Goal: Transaction & Acquisition: Book appointment/travel/reservation

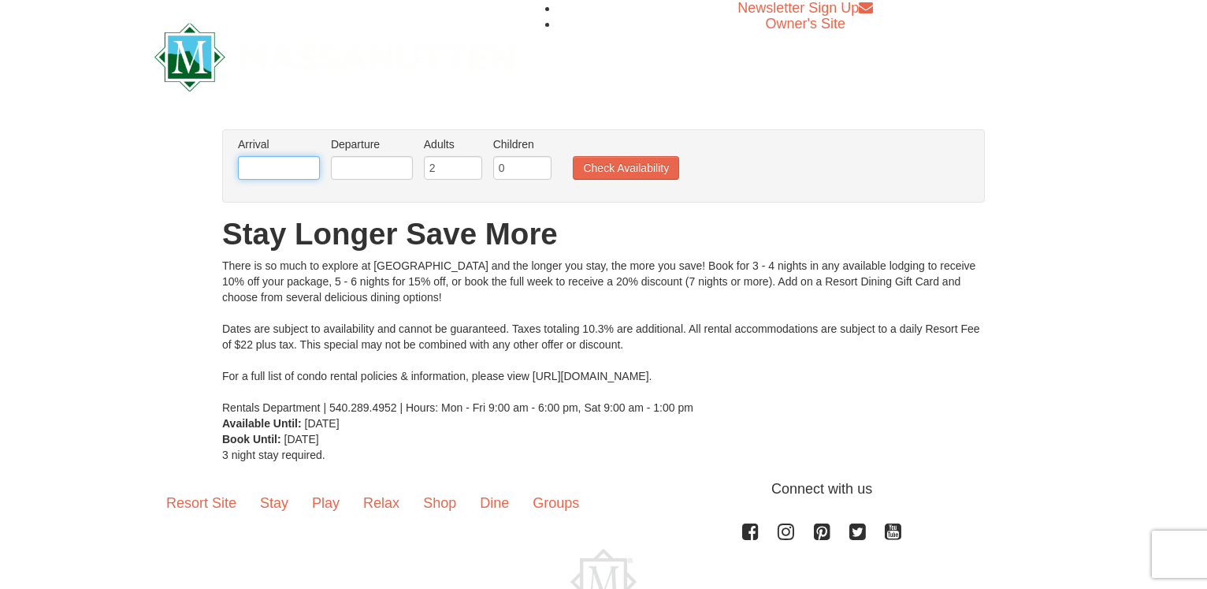
click at [274, 162] on input "text" at bounding box center [279, 168] width 82 height 24
click at [260, 167] on input "text" at bounding box center [279, 168] width 82 height 24
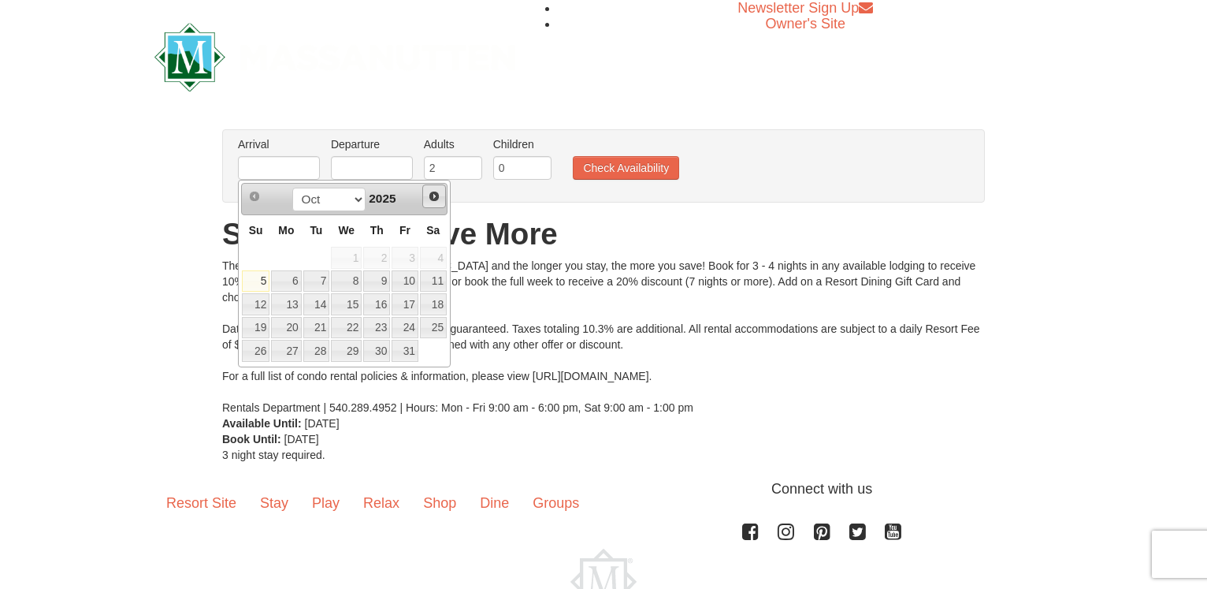
click at [432, 195] on span "Next" at bounding box center [434, 196] width 13 height 13
click at [436, 303] on link "20" at bounding box center [433, 304] width 27 height 22
type input "[DATE]"
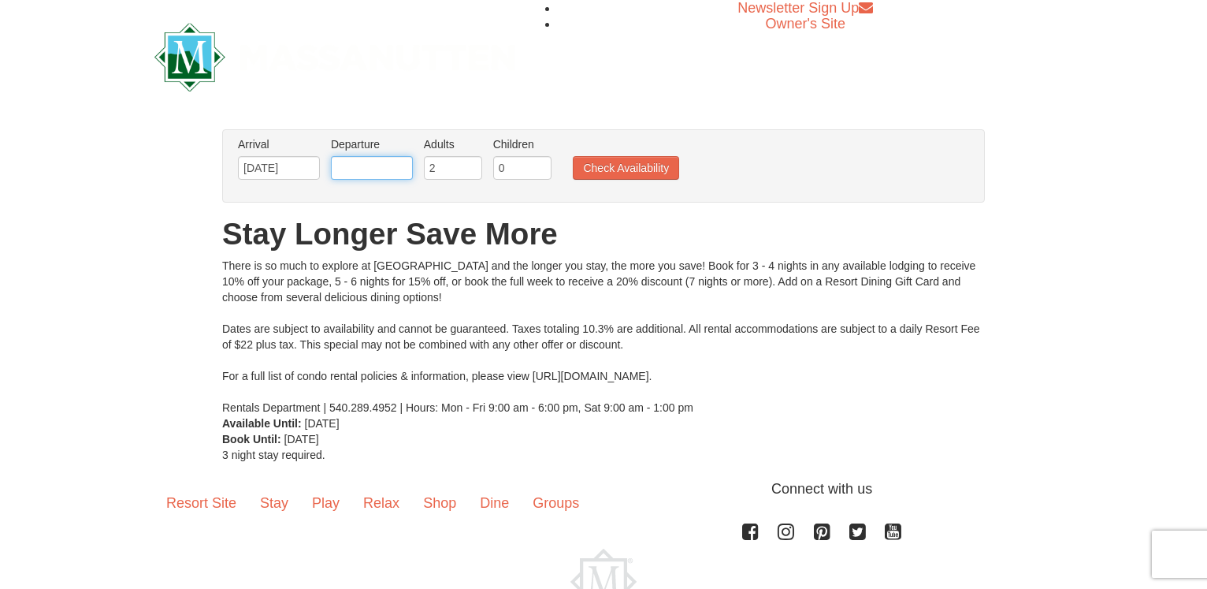
click at [395, 169] on input "text" at bounding box center [372, 168] width 82 height 24
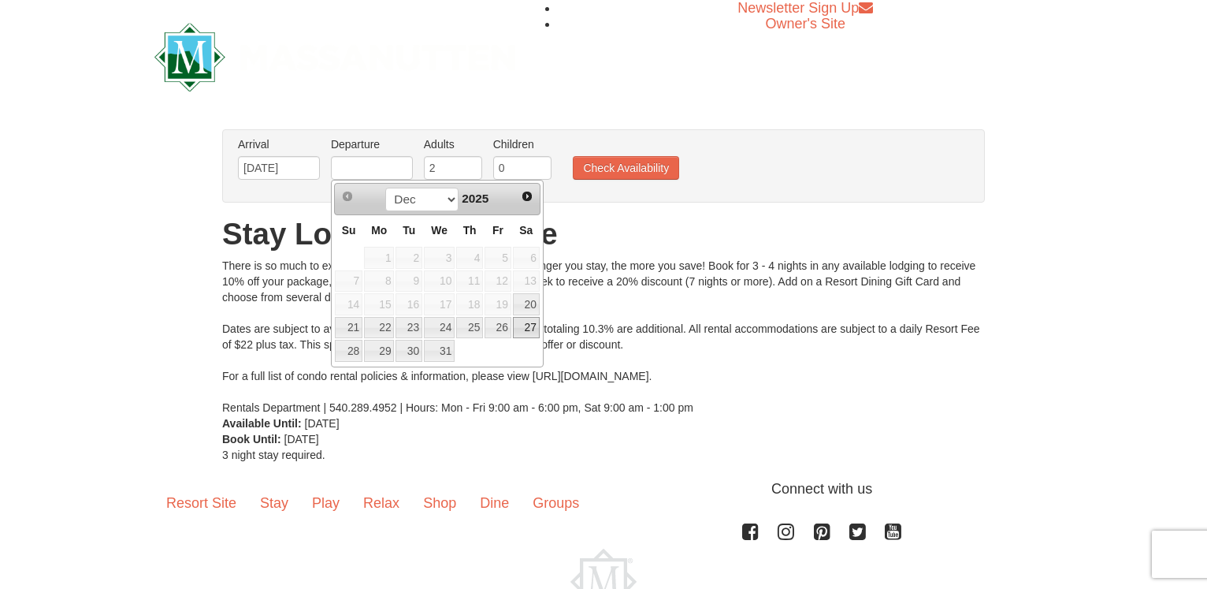
click at [529, 324] on link "27" at bounding box center [526, 328] width 27 height 22
type input "[DATE]"
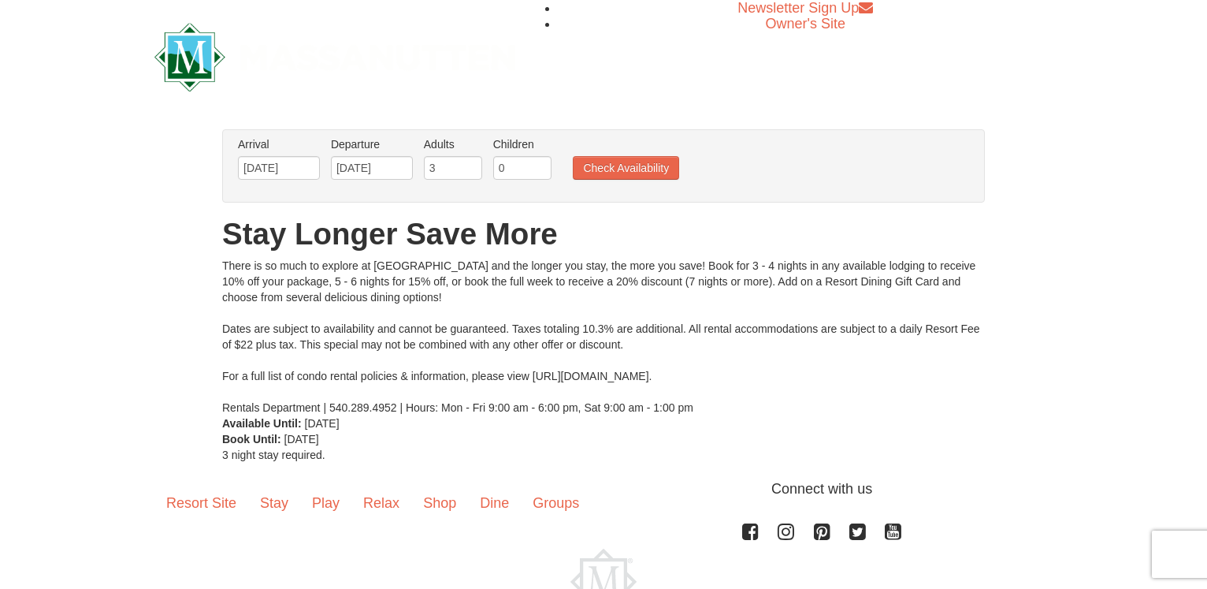
click at [469, 162] on input "3" at bounding box center [453, 168] width 58 height 24
click at [469, 162] on input "4" at bounding box center [453, 168] width 58 height 24
type input "5"
click at [469, 162] on input "5" at bounding box center [453, 168] width 58 height 24
click at [540, 165] on input "1" at bounding box center [522, 168] width 58 height 24
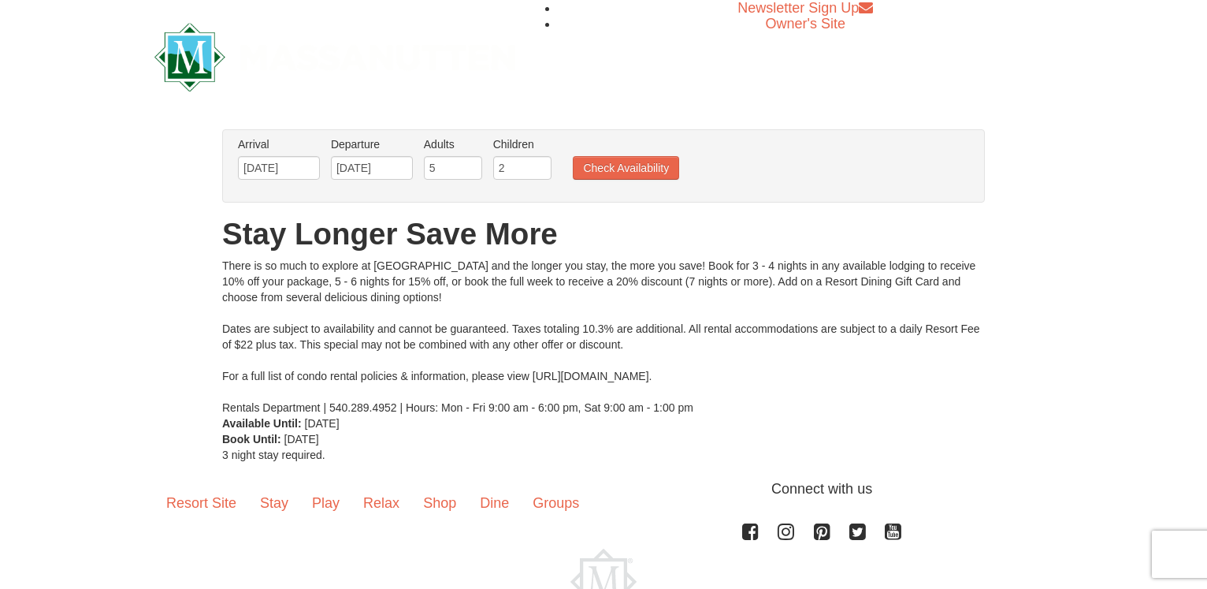
click at [540, 165] on input "2" at bounding box center [522, 168] width 58 height 24
click at [540, 165] on input "3" at bounding box center [522, 168] width 58 height 24
click at [540, 165] on input "4" at bounding box center [522, 168] width 58 height 24
type input "5"
click at [540, 165] on input "5" at bounding box center [522, 168] width 58 height 24
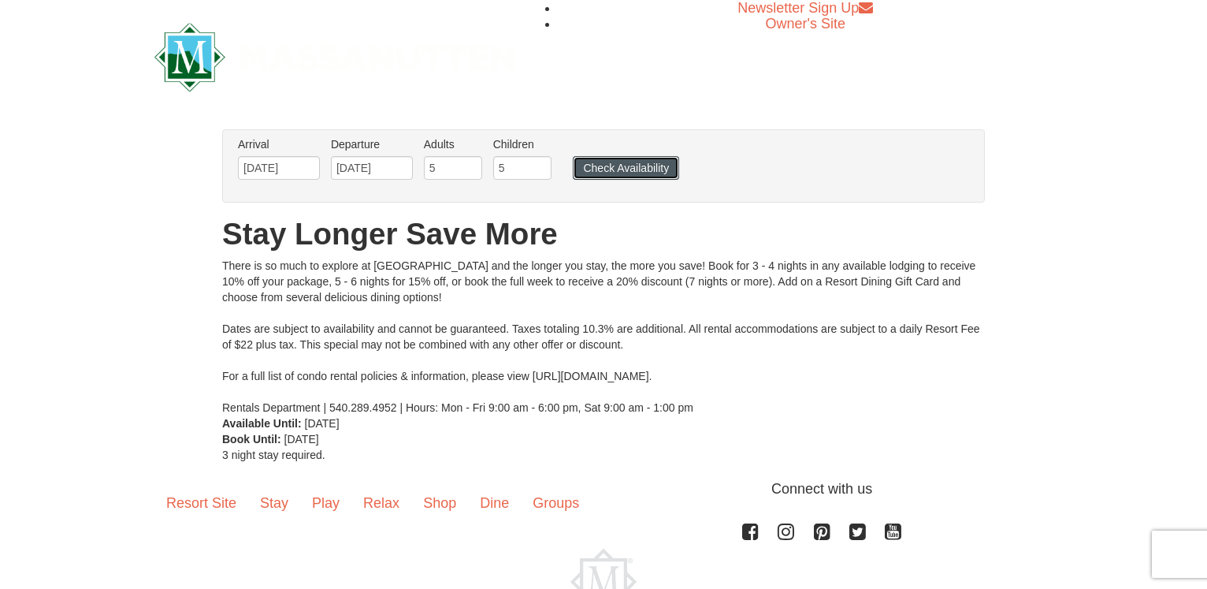
click at [601, 162] on button "Check Availability" at bounding box center [626, 168] width 106 height 24
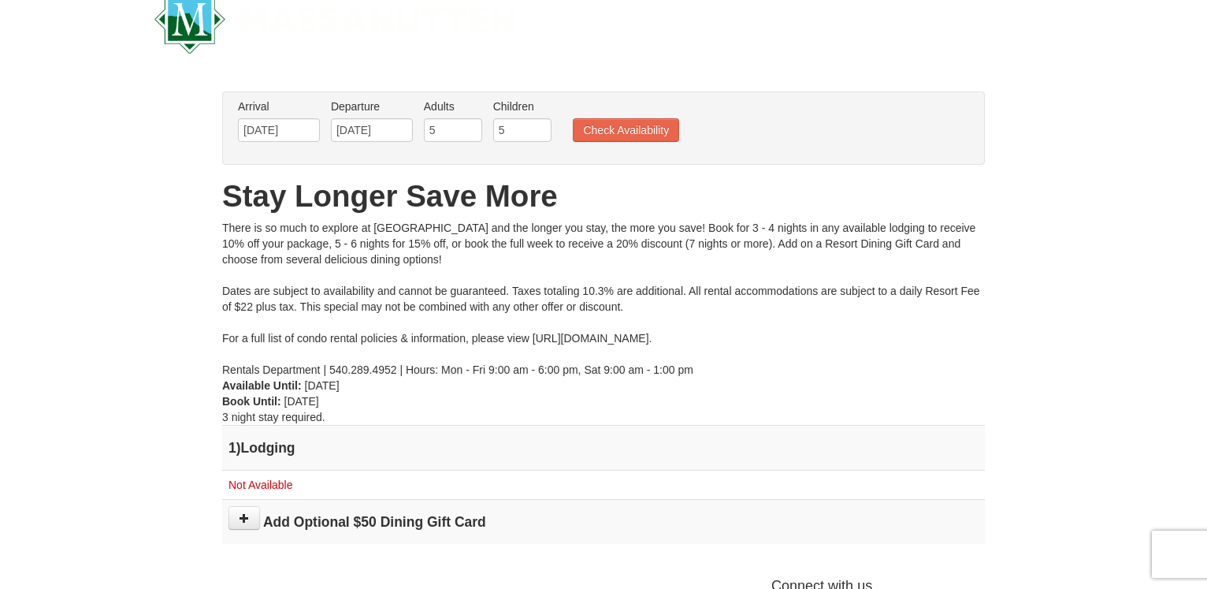
scroll to position [27, 0]
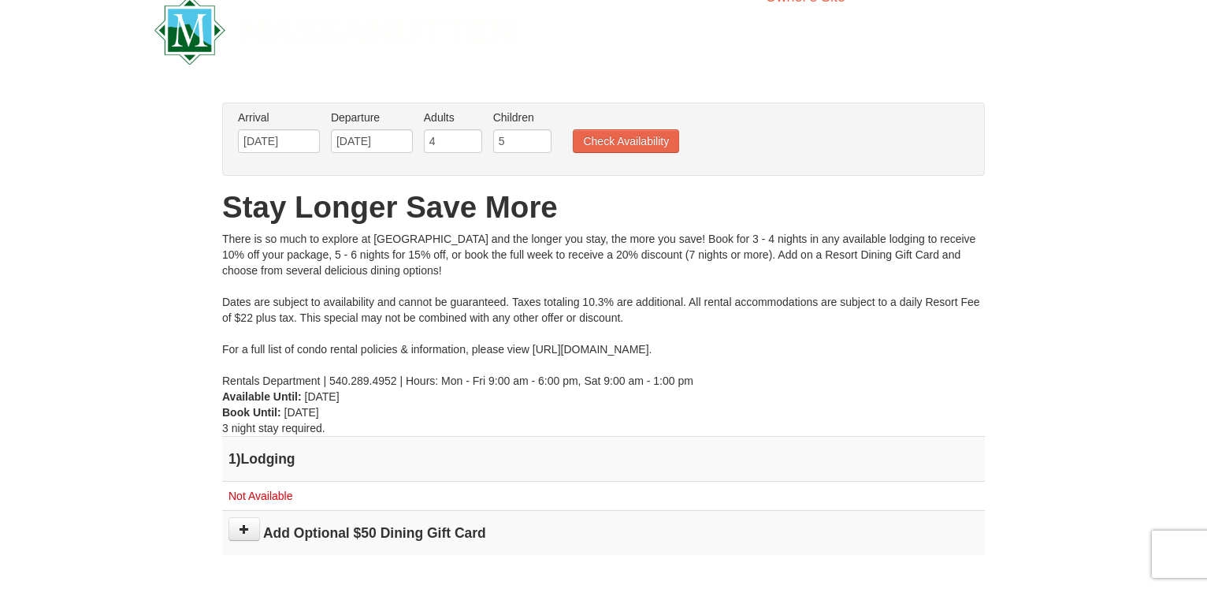
click at [472, 145] on input "4" at bounding box center [453, 141] width 58 height 24
type input "3"
click at [472, 145] on input "3" at bounding box center [453, 141] width 58 height 24
click at [538, 147] on input "4" at bounding box center [522, 141] width 58 height 24
click at [538, 147] on input "3" at bounding box center [522, 141] width 58 height 24
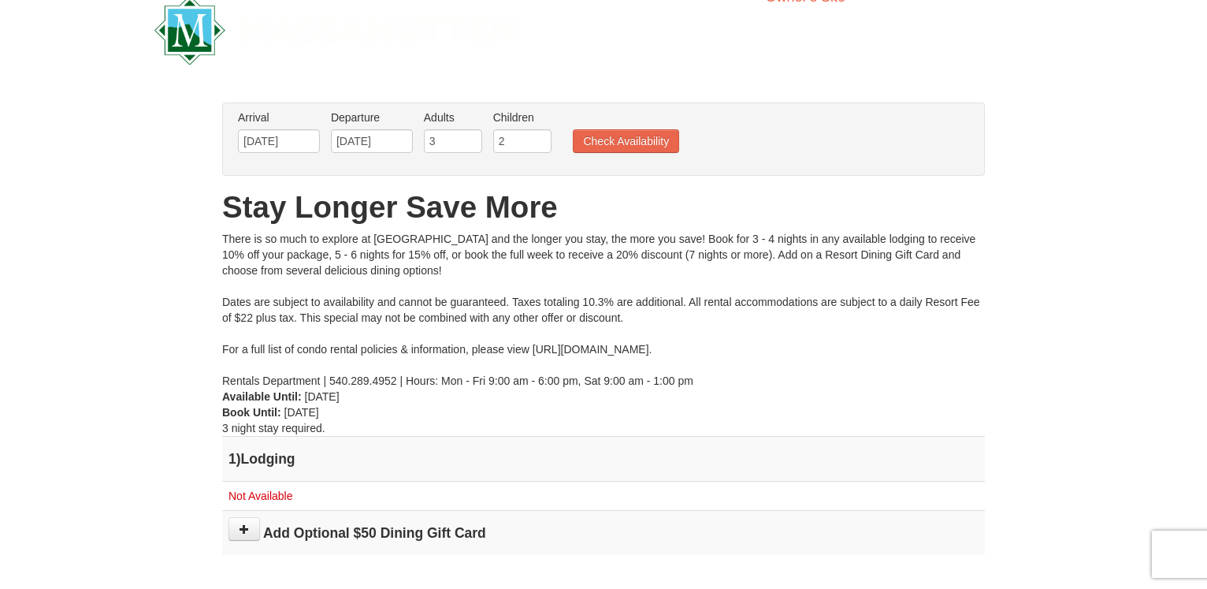
type input "2"
click at [538, 147] on input "2" at bounding box center [522, 141] width 58 height 24
click at [617, 135] on button "Check Availability" at bounding box center [626, 141] width 106 height 24
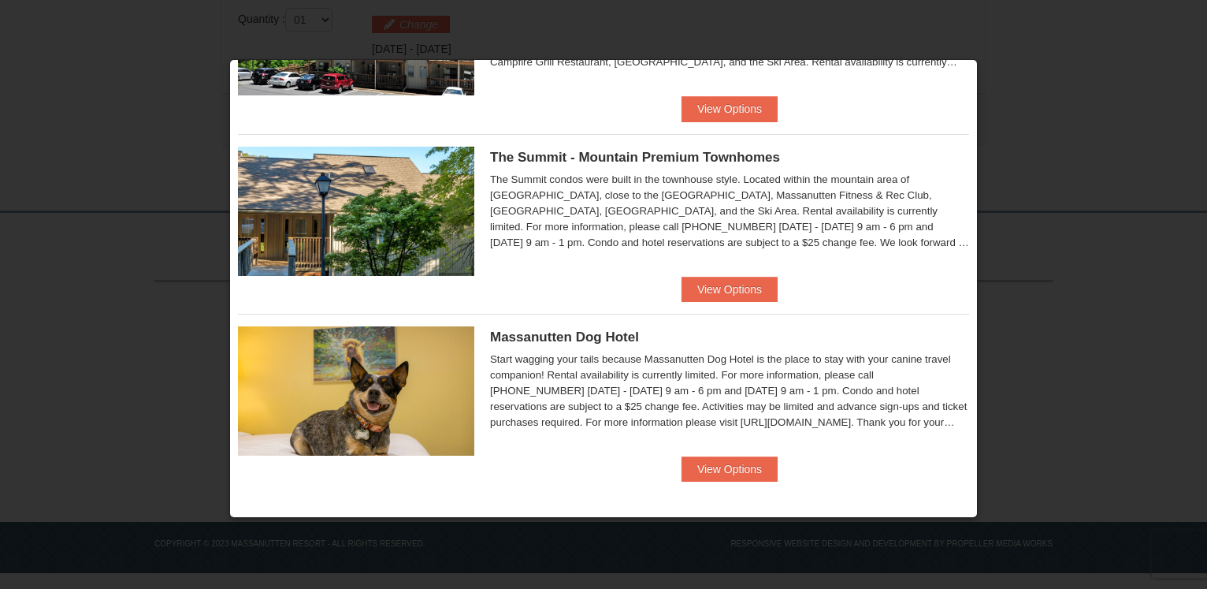
scroll to position [288, 0]
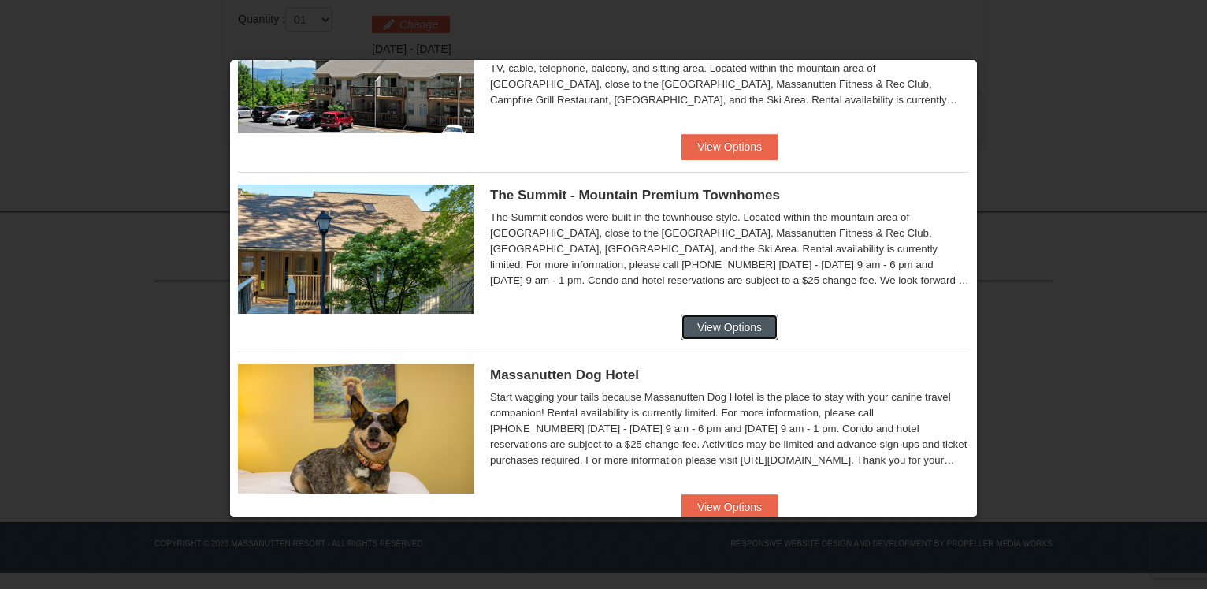
click at [689, 320] on button "View Options" at bounding box center [730, 326] width 96 height 25
